Goal: Task Accomplishment & Management: Complete application form

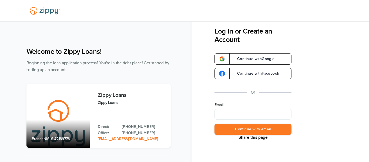
type input "**********"
click at [256, 126] on button "Continue with email" at bounding box center [252, 129] width 77 height 11
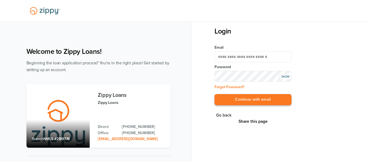
click at [268, 99] on button "Continue with email" at bounding box center [252, 99] width 77 height 11
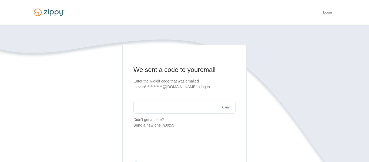
click at [198, 108] on input "text" at bounding box center [184, 106] width 102 height 13
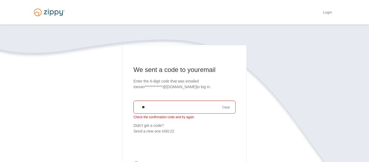
type input "*"
type input "******"
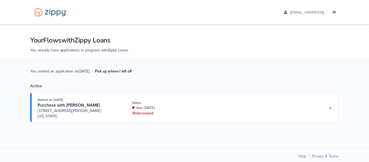
scroll to position [2, 0]
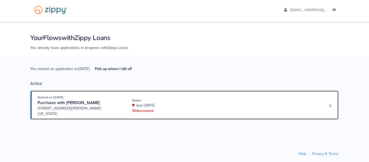
click at [116, 104] on div "Purchase with Samantha Fluharty" at bounding box center [79, 103] width 82 height 6
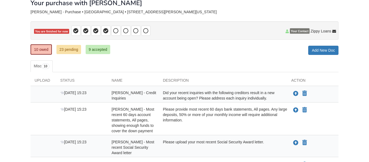
scroll to position [33, 0]
click at [295, 93] on icon "Upload Donald Evans - Credit Inquiries" at bounding box center [295, 93] width 5 height 5
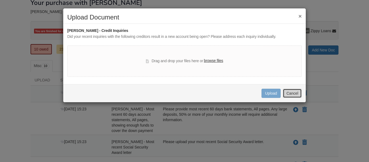
click at [294, 93] on button "Cancel" at bounding box center [292, 93] width 19 height 9
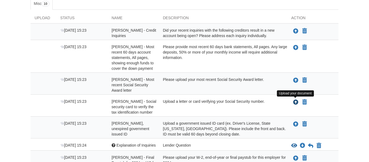
scroll to position [96, 0]
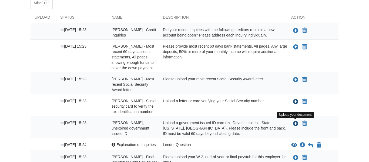
click at [294, 122] on icon "Upload Donald Evans - Valid, unexpired government issued ID" at bounding box center [295, 123] width 5 height 5
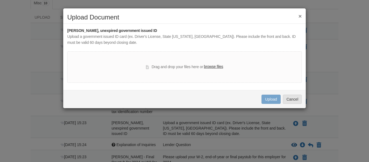
click at [221, 69] on label "browse files" at bounding box center [213, 67] width 19 height 6
click at [0, 0] on input "browse files" at bounding box center [0, 0] width 0 height 0
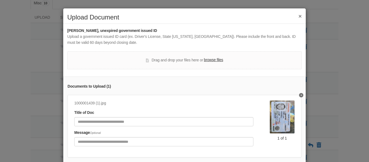
scroll to position [34, 0]
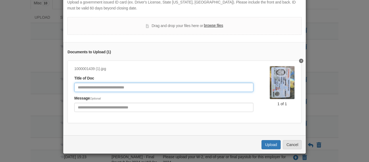
click at [201, 87] on input "Document Title" at bounding box center [163, 87] width 179 height 9
type input "**********"
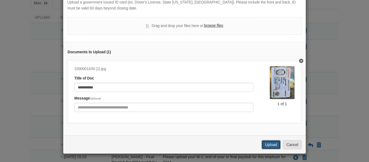
click at [267, 145] on button "Upload" at bounding box center [270, 144] width 19 height 9
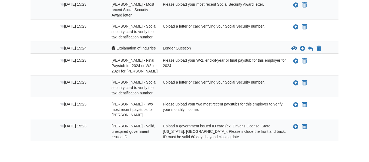
scroll to position [174, 0]
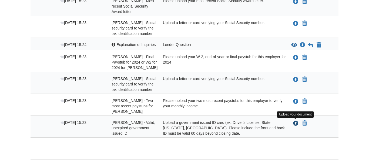
click at [295, 124] on icon "Upload Samantha Fluharty - Valid, unexpired government issued ID" at bounding box center [295, 123] width 5 height 5
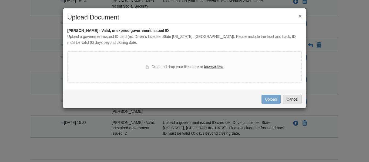
click at [219, 66] on label "browse files" at bounding box center [213, 67] width 19 height 6
click at [0, 0] on input "browse files" at bounding box center [0, 0] width 0 height 0
click at [219, 67] on label "browse files" at bounding box center [213, 67] width 19 height 6
click at [0, 0] on input "browse files" at bounding box center [0, 0] width 0 height 0
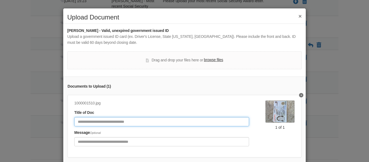
click at [232, 125] on input "Document Title" at bounding box center [161, 121] width 175 height 9
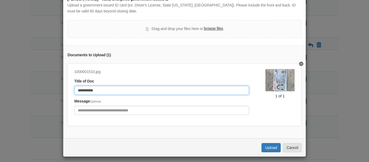
scroll to position [34, 0]
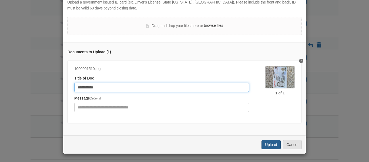
type input "**********"
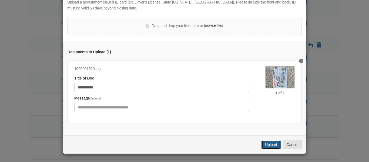
click at [270, 144] on button "Upload" at bounding box center [270, 144] width 19 height 9
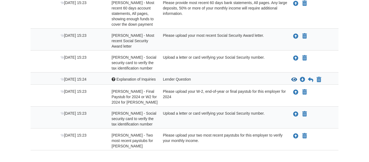
scroll to position [143, 0]
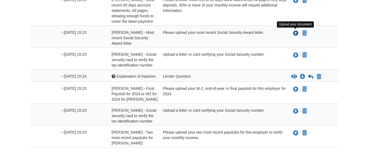
click at [295, 32] on icon "Upload Donald Evans - Most recent Social Security Award letter" at bounding box center [295, 33] width 5 height 5
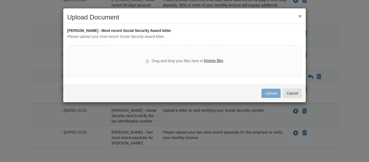
click at [211, 60] on label "browse files" at bounding box center [213, 61] width 19 height 6
click at [0, 0] on input "browse files" at bounding box center [0, 0] width 0 height 0
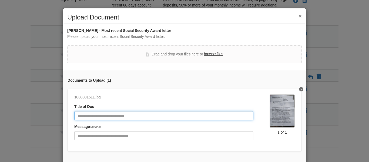
click at [191, 119] on input "Document Title" at bounding box center [163, 115] width 179 height 9
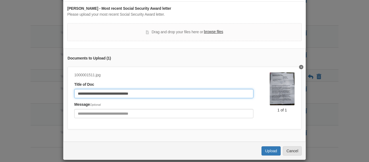
scroll to position [28, 0]
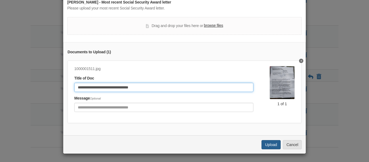
type input "**********"
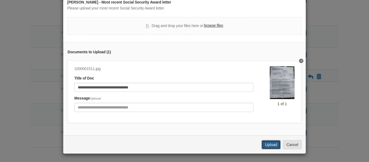
click at [265, 144] on button "Upload" at bounding box center [270, 144] width 19 height 9
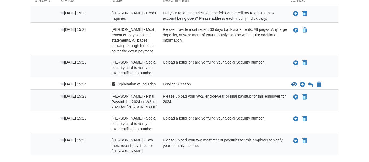
scroll to position [113, 0]
click at [295, 30] on icon "Upload Donald Evans - Most recent 60 days account statements, All pages, showin…" at bounding box center [295, 30] width 5 height 5
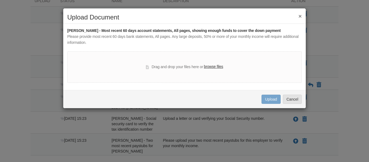
click at [213, 66] on label "browse files" at bounding box center [213, 67] width 19 height 6
click at [0, 0] on input "browse files" at bounding box center [0, 0] width 0 height 0
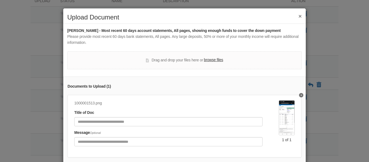
click at [214, 60] on label "browse files" at bounding box center [213, 60] width 19 height 6
click at [0, 0] on input "browse files" at bounding box center [0, 0] width 0 height 0
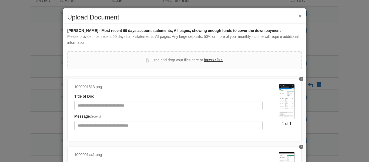
scroll to position [26, 0]
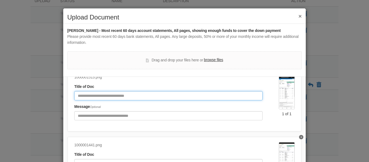
click at [234, 96] on input "Document Title" at bounding box center [168, 95] width 188 height 9
type input "**********"
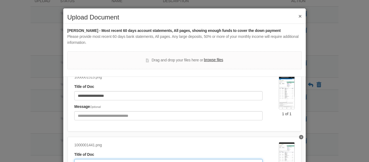
click at [134, 159] on input "Document Title" at bounding box center [168, 163] width 188 height 9
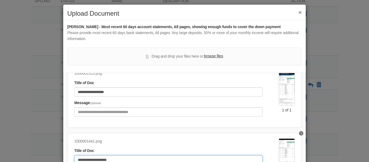
scroll to position [76, 0]
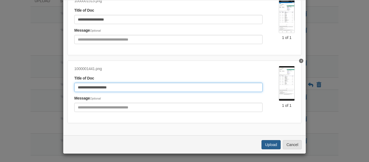
type input "**********"
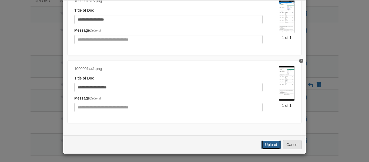
click at [274, 146] on button "Upload" at bounding box center [270, 144] width 19 height 9
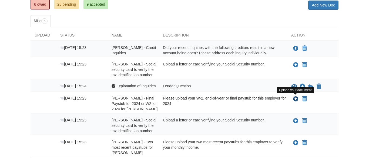
click at [295, 99] on icon "Upload Samantha Fluharty - Final Paystub for 2024 or W2 for 2024 for Caseys" at bounding box center [295, 98] width 5 height 5
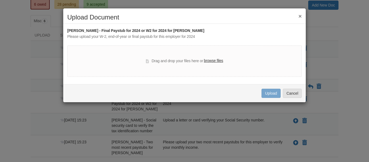
click at [215, 60] on label "browse files" at bounding box center [213, 61] width 19 height 6
click at [0, 0] on input "browse files" at bounding box center [0, 0] width 0 height 0
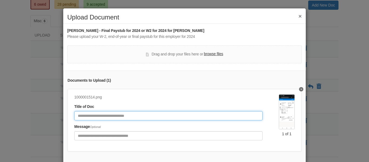
click at [173, 114] on input "Document Title" at bounding box center [168, 115] width 188 height 9
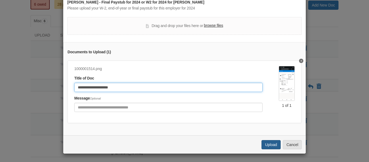
type input "**********"
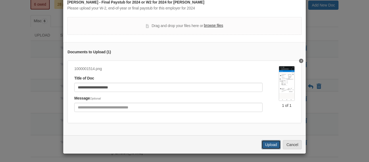
click at [273, 147] on button "Upload" at bounding box center [270, 144] width 19 height 9
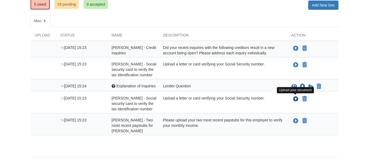
click at [295, 100] on icon "Upload Samantha Fluharty - Social security card to verify the tax identificatio…" at bounding box center [295, 98] width 5 height 5
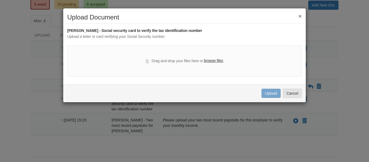
click at [222, 62] on label "browse files" at bounding box center [213, 61] width 19 height 6
click at [0, 0] on input "browse files" at bounding box center [0, 0] width 0 height 0
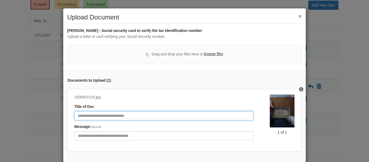
click at [231, 114] on input "Document Title" at bounding box center [163, 115] width 179 height 9
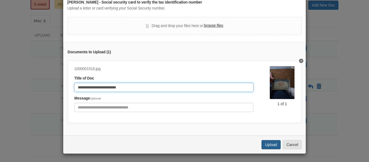
type input "**********"
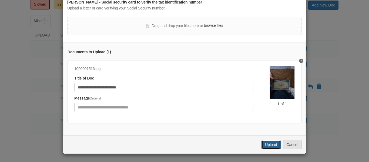
click at [262, 141] on button "Upload" at bounding box center [270, 144] width 19 height 9
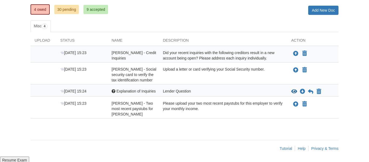
scroll to position [73, 0]
click at [295, 70] on icon "Upload Donald Evans - Social security card to verify the tax identification num…" at bounding box center [295, 69] width 5 height 5
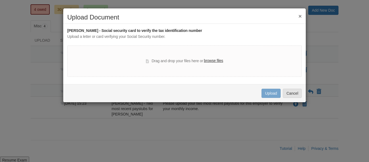
click at [217, 60] on label "browse files" at bounding box center [213, 61] width 19 height 6
click at [0, 0] on input "browse files" at bounding box center [0, 0] width 0 height 0
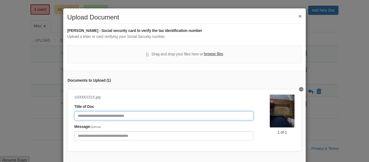
click at [167, 114] on input "Document Title" at bounding box center [163, 115] width 179 height 9
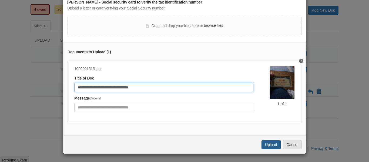
type input "**********"
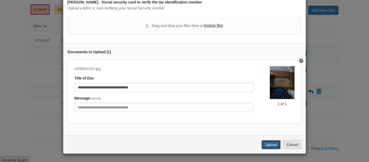
click at [275, 144] on button "Upload" at bounding box center [270, 144] width 19 height 9
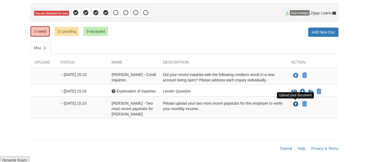
click at [296, 104] on icon "Upload Samantha Fluharty - Two most recent paystubs for Caseys" at bounding box center [295, 104] width 5 height 5
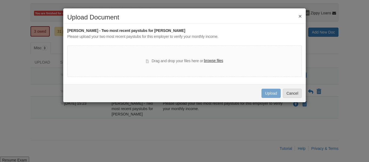
click at [215, 61] on label "browse files" at bounding box center [213, 61] width 19 height 6
click at [0, 0] on input "browse files" at bounding box center [0, 0] width 0 height 0
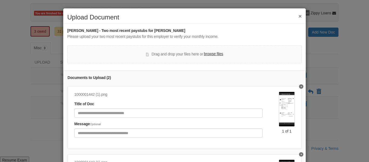
scroll to position [1, 0]
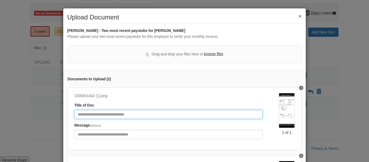
click at [171, 113] on input "Document Title" at bounding box center [168, 114] width 188 height 9
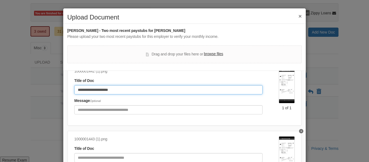
type input "**********"
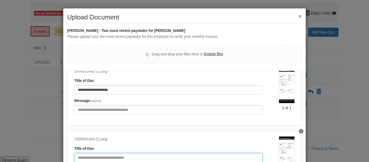
click at [106, 155] on input "Document Title" at bounding box center [168, 157] width 188 height 9
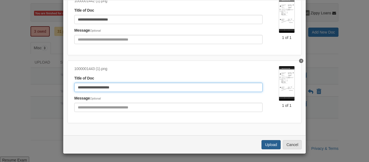
type input "**********"
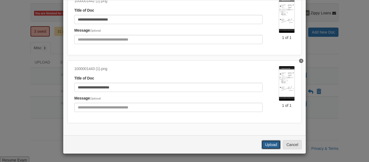
click at [274, 142] on button "Upload" at bounding box center [270, 144] width 19 height 9
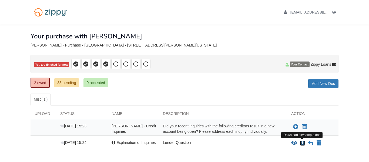
click at [303, 140] on icon "Download Explanation of Inquiries" at bounding box center [302, 142] width 5 height 5
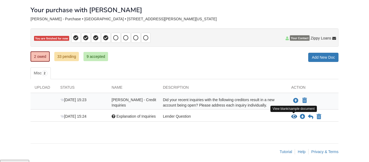
click at [292, 117] on icon "View Explanation of Inquiries" at bounding box center [294, 116] width 6 height 5
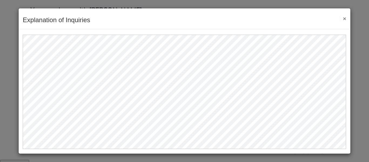
click at [344, 18] on button "×" at bounding box center [343, 19] width 6 height 6
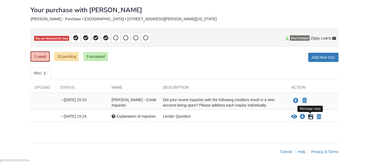
click at [312, 116] on icon at bounding box center [310, 116] width 5 height 5
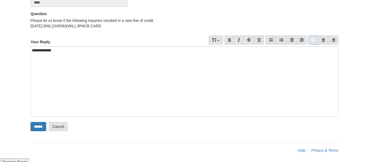
scroll to position [86, 0]
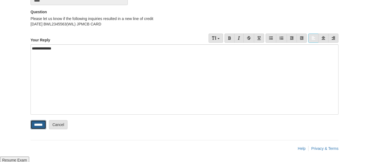
click at [37, 125] on input "******" at bounding box center [39, 124] width 16 height 9
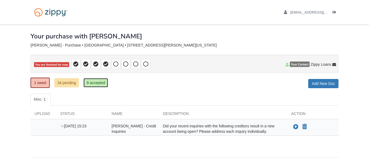
click at [94, 84] on link "9 accepted" at bounding box center [95, 82] width 25 height 9
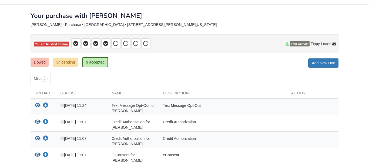
scroll to position [19, 0]
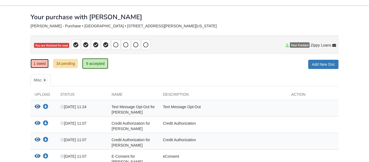
click at [38, 63] on link "1 owed" at bounding box center [40, 63] width 18 height 9
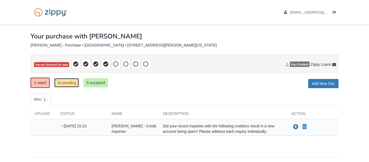
click at [76, 84] on link "34 pending" at bounding box center [66, 82] width 25 height 9
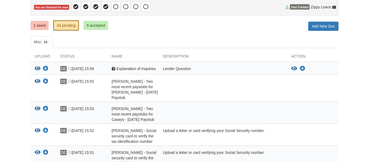
scroll to position [58, 0]
click at [45, 25] on link "1 owed" at bounding box center [40, 25] width 18 height 9
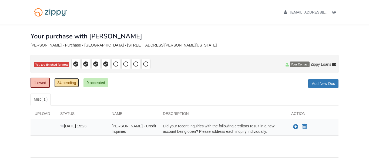
click at [73, 81] on link "34 pending" at bounding box center [66, 82] width 25 height 9
click at [63, 82] on link "34 pending" at bounding box center [66, 82] width 25 height 9
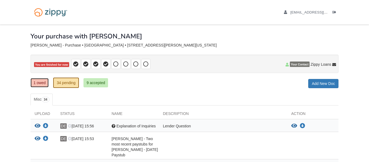
click at [41, 85] on link "1 owed" at bounding box center [40, 82] width 18 height 9
